Goal: Transaction & Acquisition: Purchase product/service

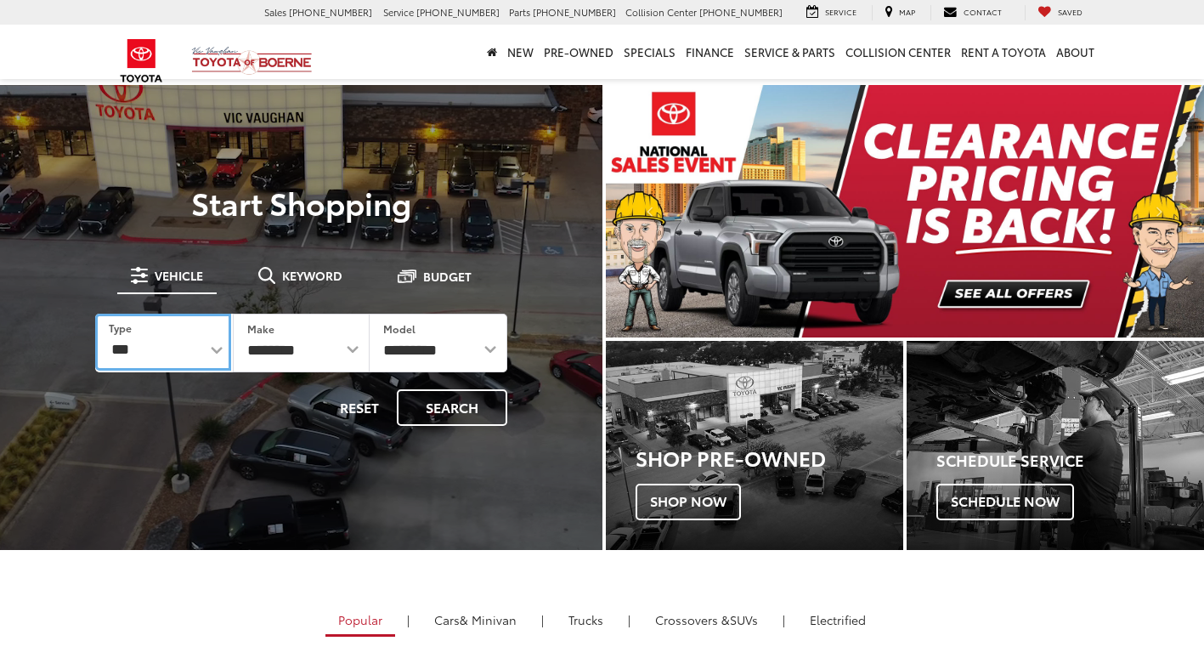
click at [163, 345] on select "*** *** **** *********" at bounding box center [163, 342] width 136 height 57
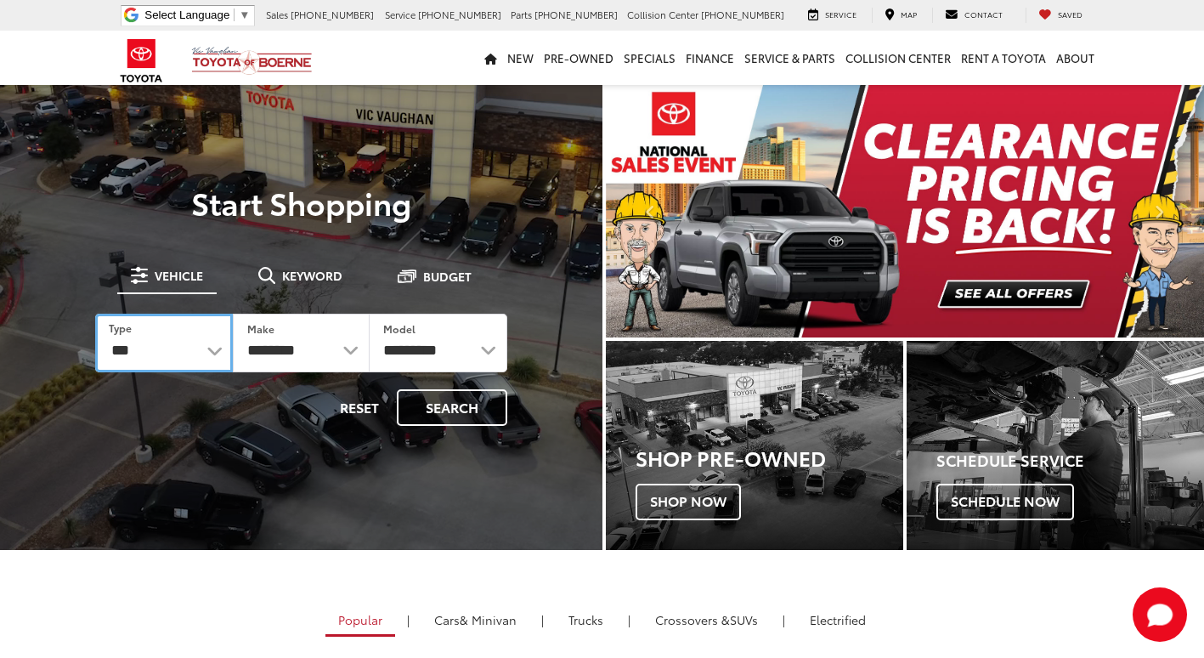
select select "******"
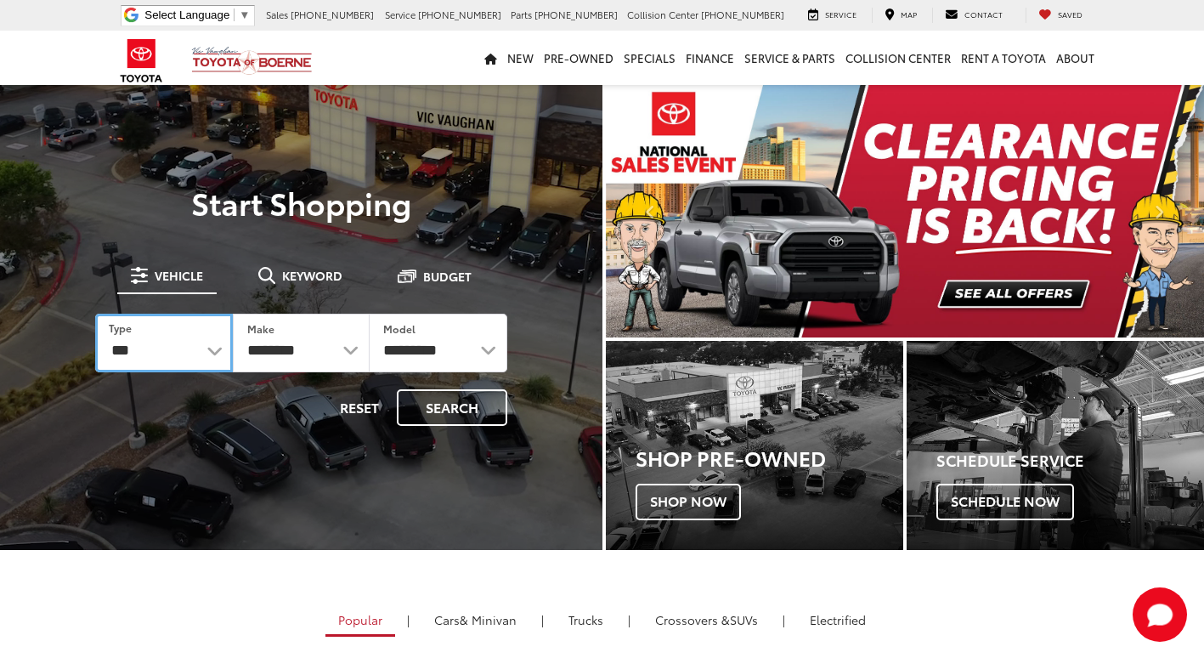
click at [95, 314] on select "*** *** **** *********" at bounding box center [164, 343] width 138 height 59
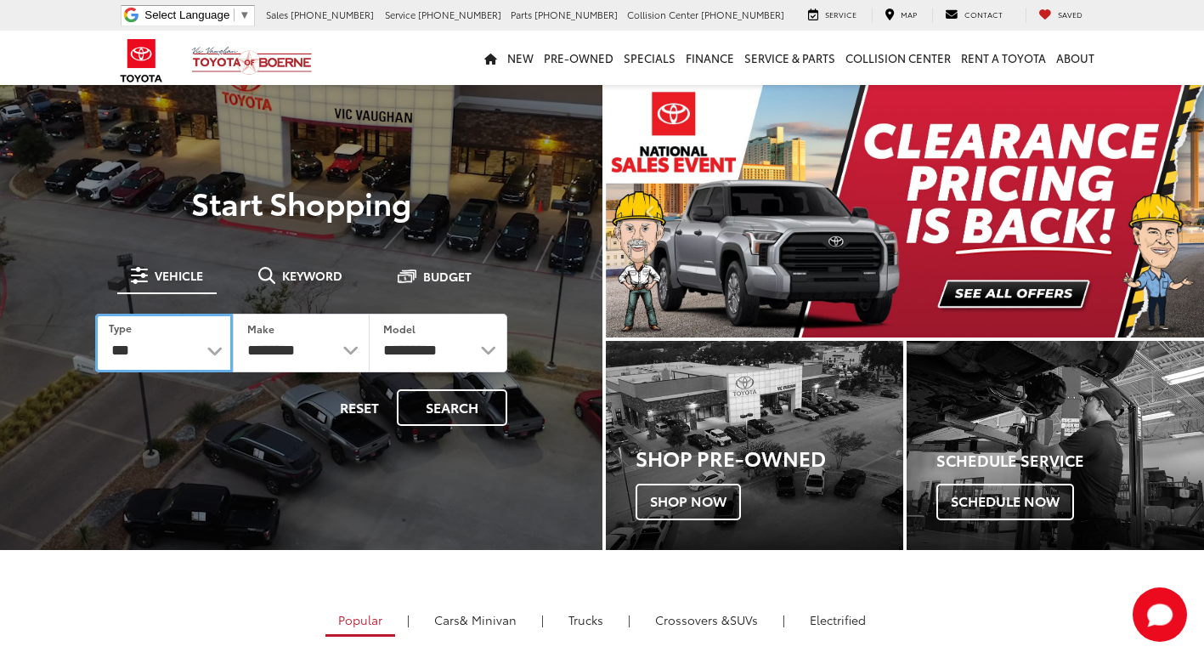
select select
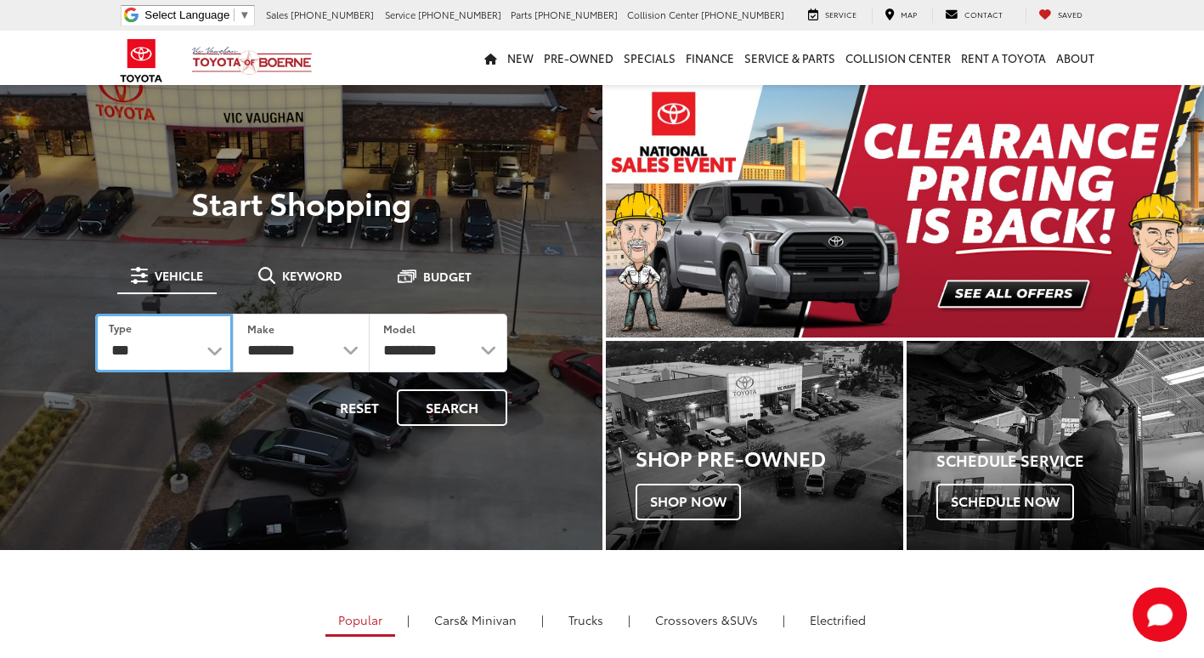
select select
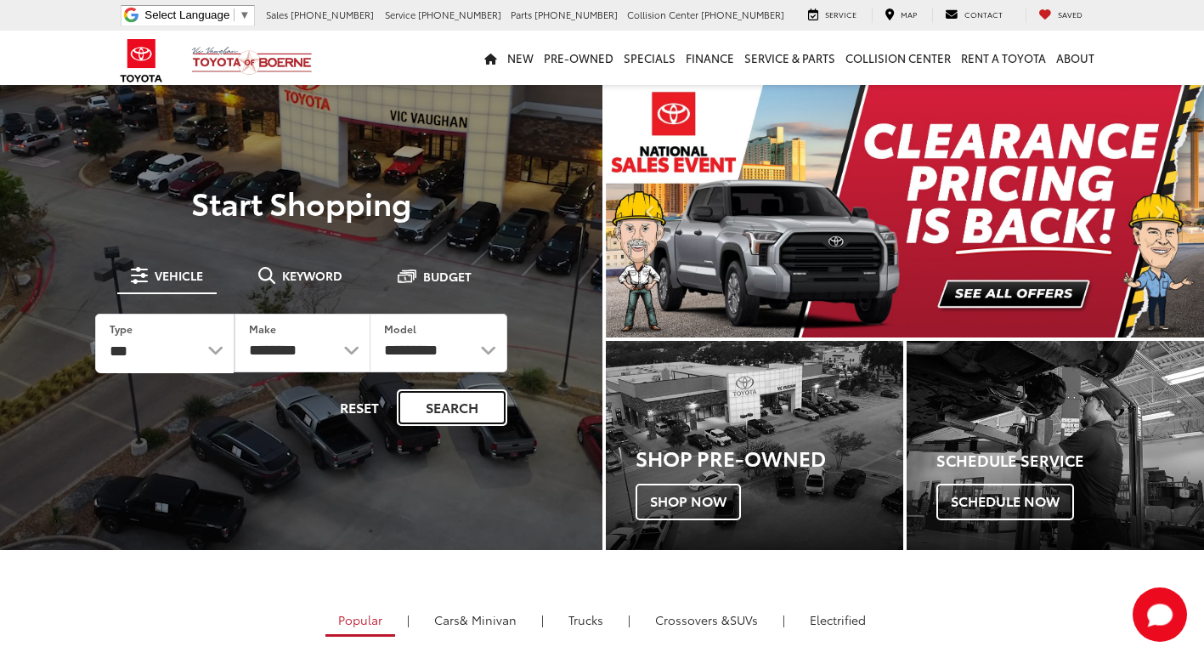
click at [433, 401] on button "Search" at bounding box center [452, 407] width 110 height 37
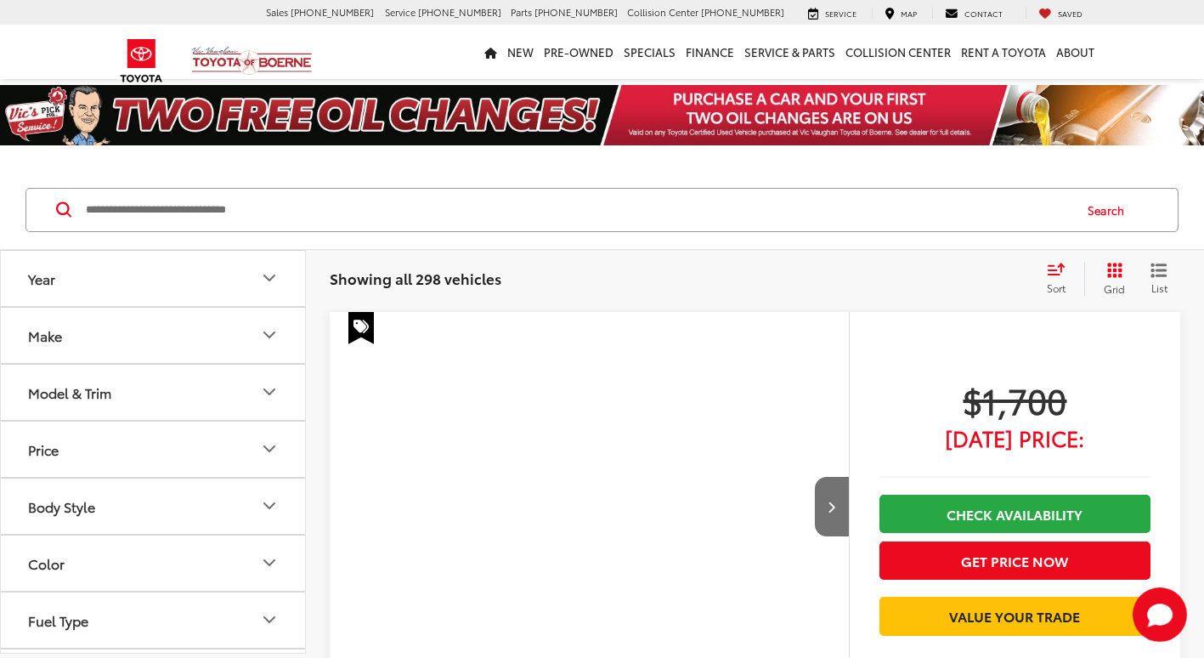
click at [1107, 276] on icon "Grid View" at bounding box center [1114, 270] width 15 height 15
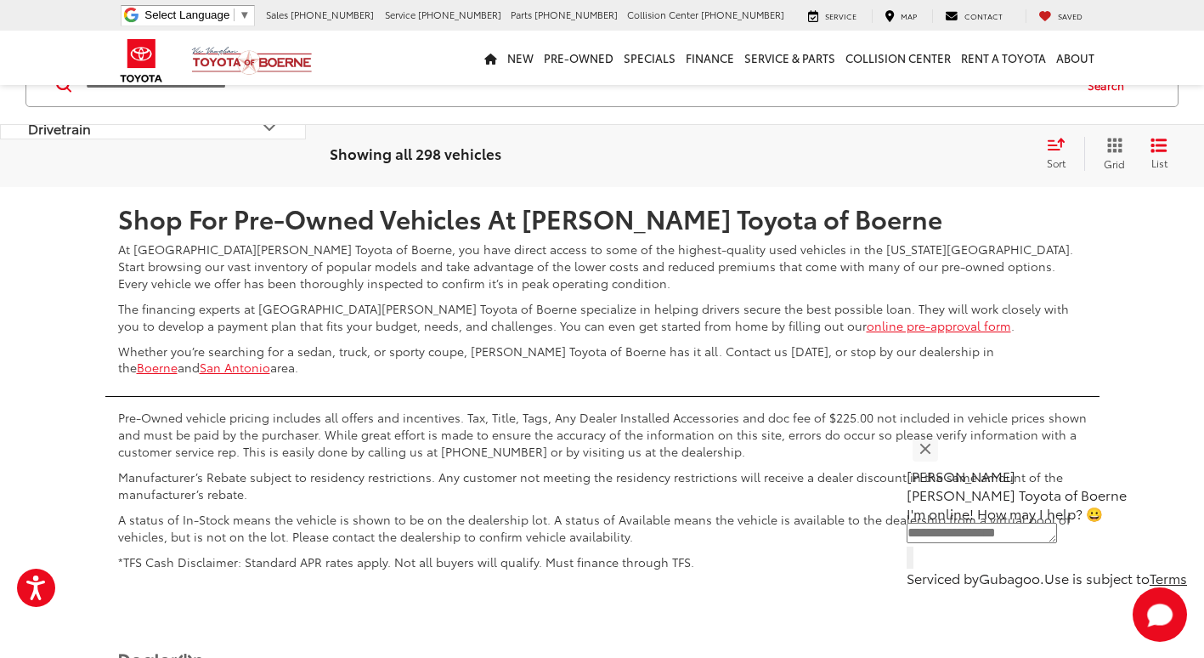
scroll to position [3675, 0]
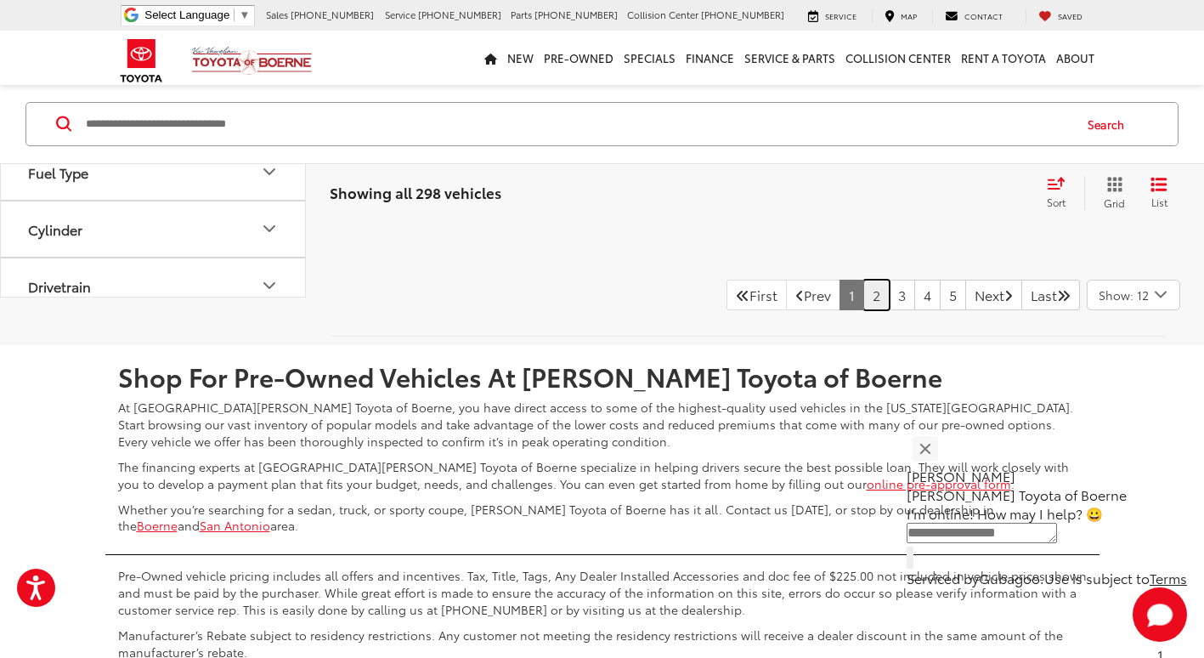
click at [863, 310] on link "2" at bounding box center [876, 295] width 26 height 31
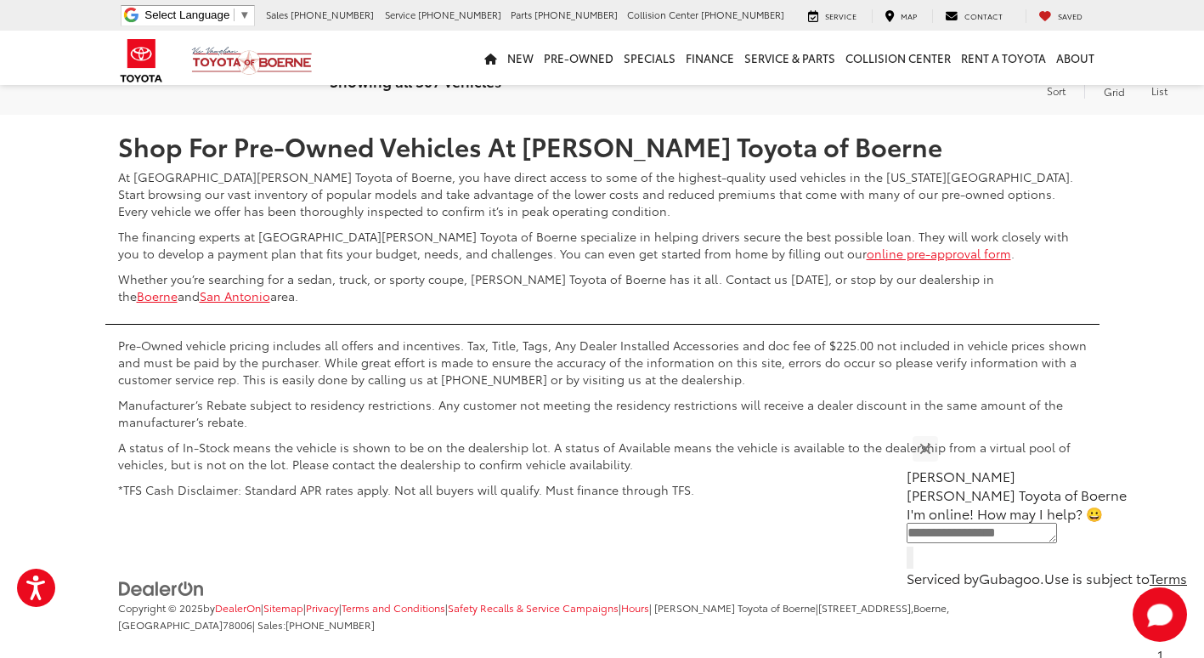
scroll to position [3934, 0]
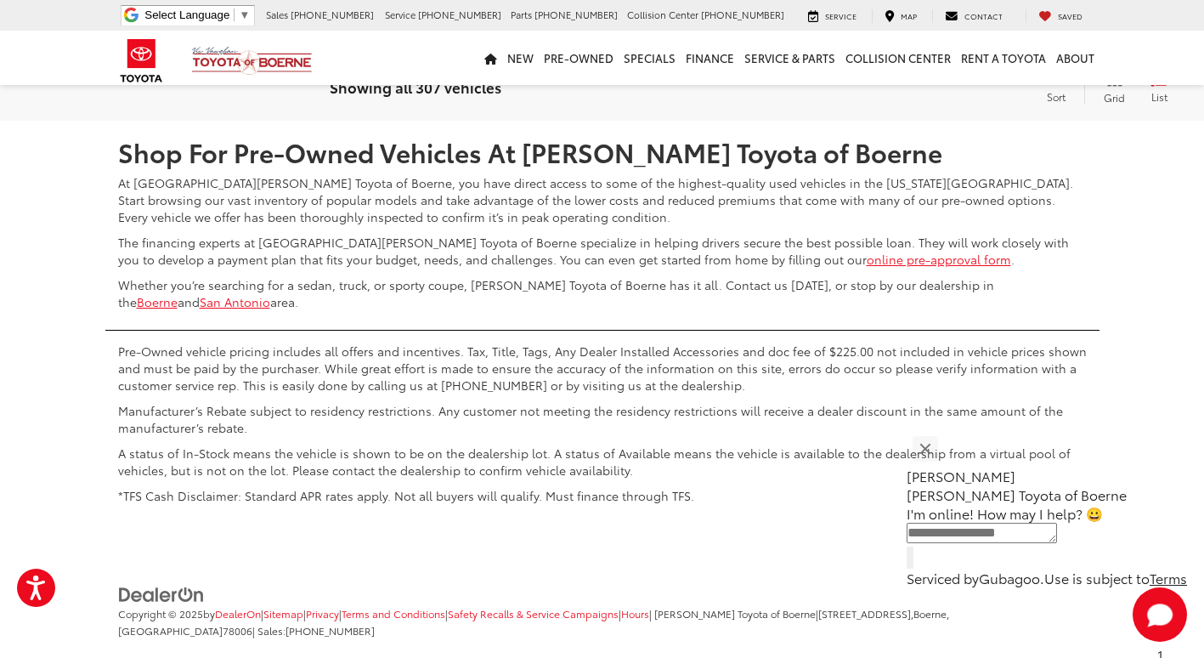
click at [889, 86] on link "3" at bounding box center [902, 70] width 26 height 31
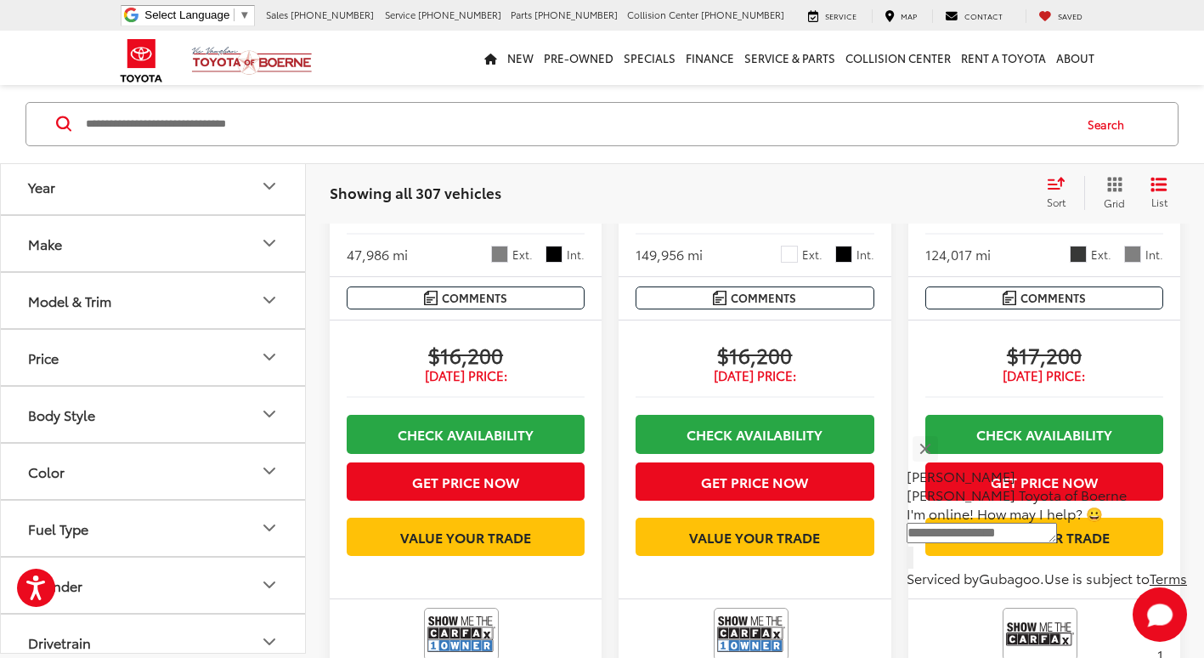
scroll to position [3230, 0]
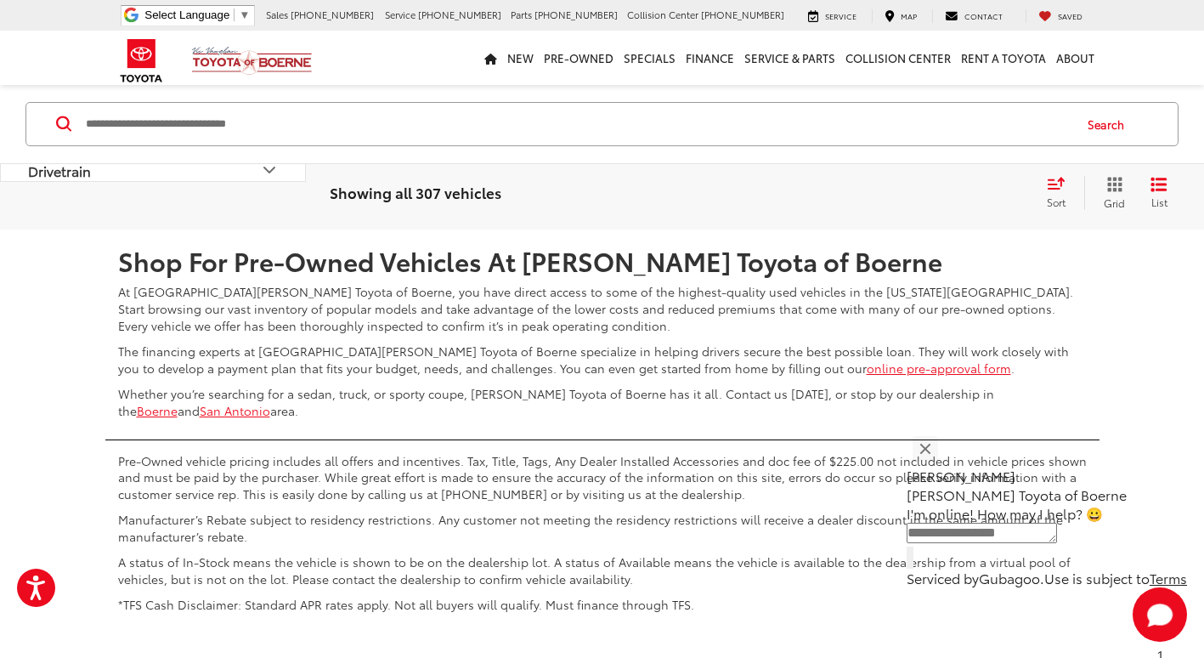
click at [914, 195] on link "4" at bounding box center [927, 179] width 26 height 31
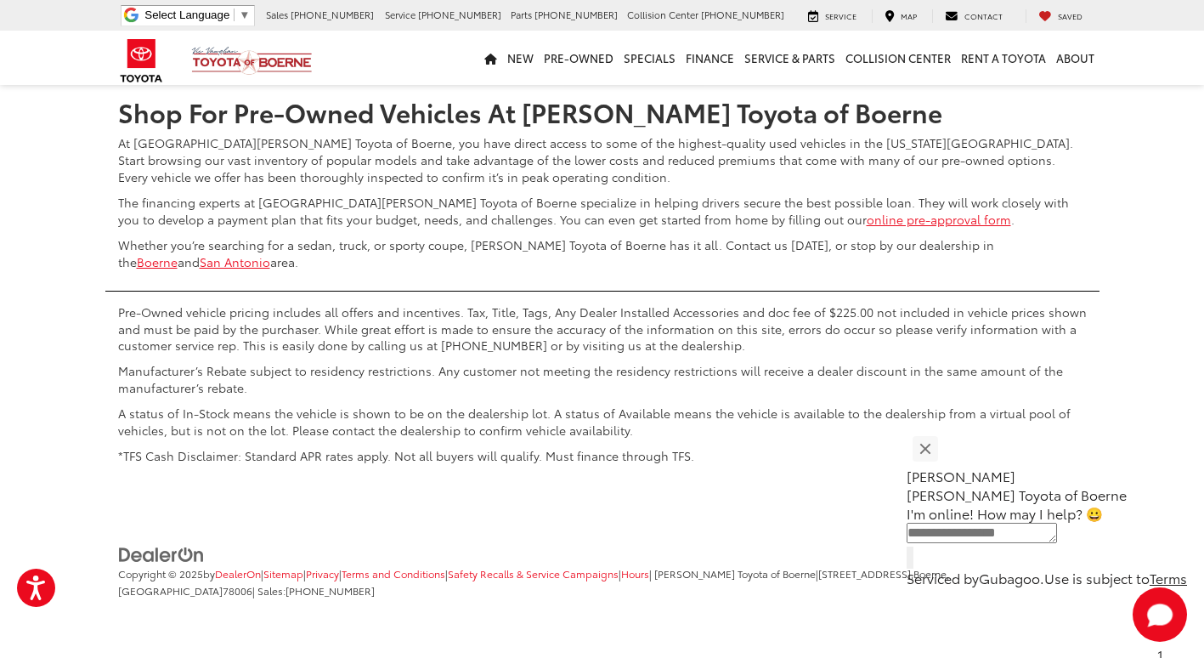
scroll to position [3995, 0]
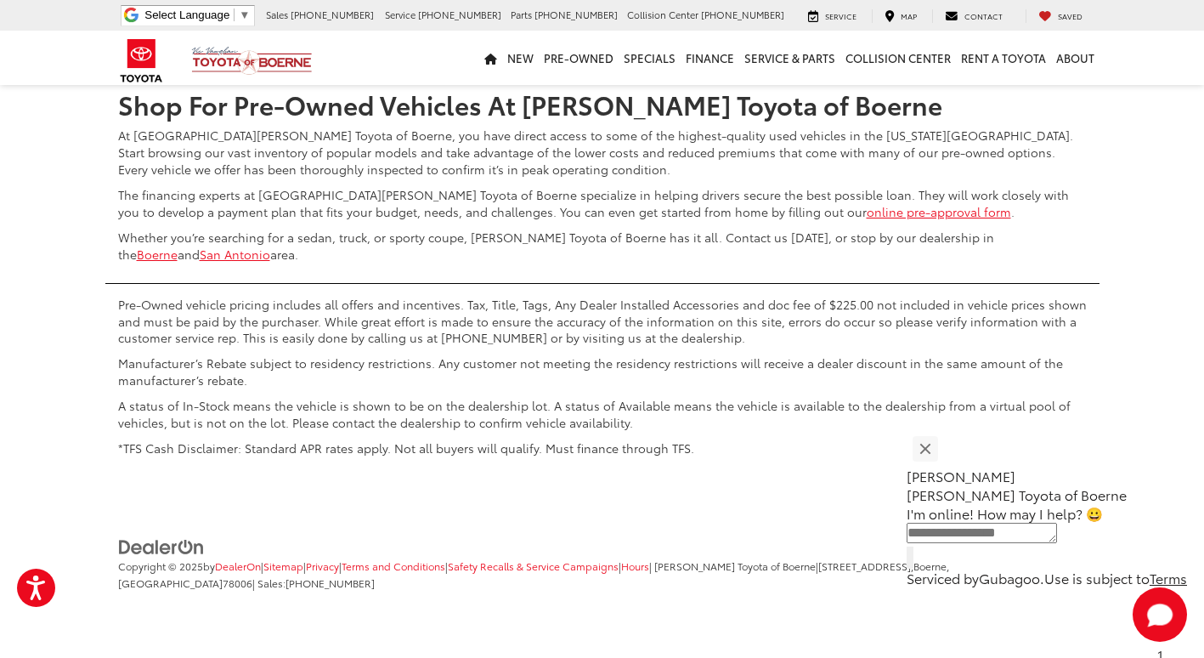
click at [914, 38] on link "5" at bounding box center [927, 23] width 26 height 31
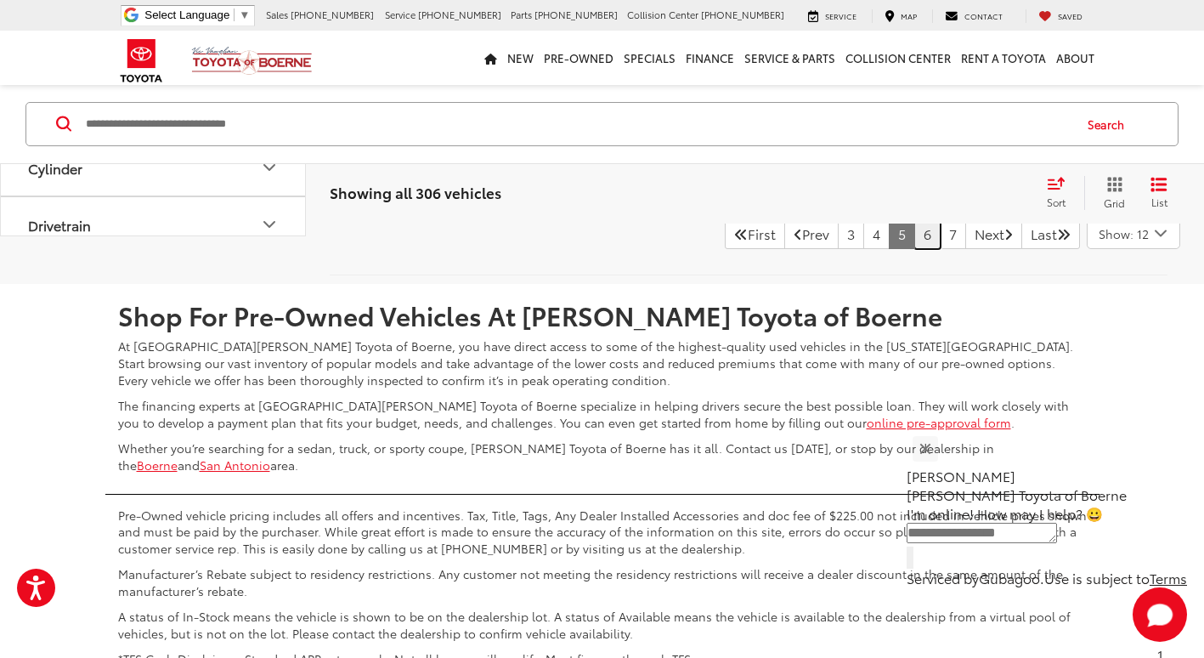
scroll to position [3060, 0]
